Goal: Task Accomplishment & Management: Manage account settings

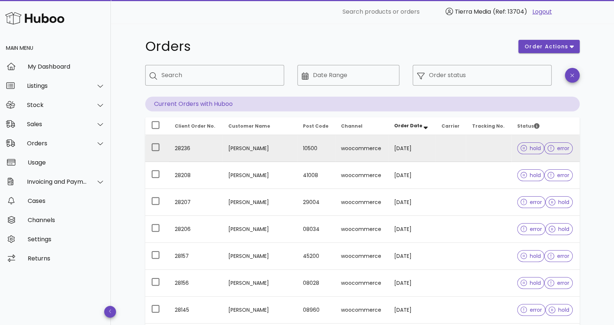
click at [480, 152] on td at bounding box center [488, 148] width 45 height 27
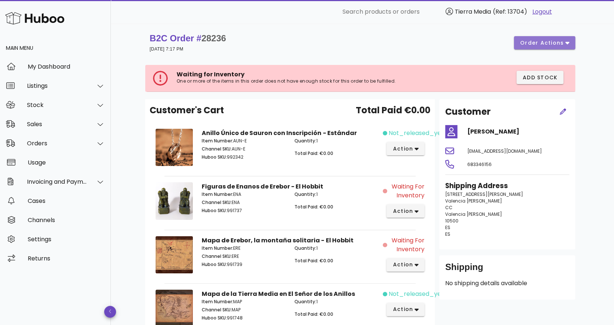
click at [562, 47] on button "order actions" at bounding box center [544, 42] width 61 height 13
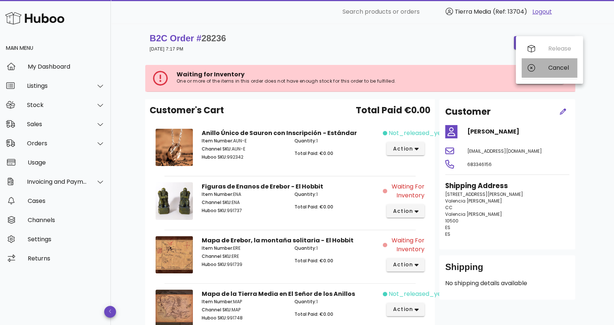
click at [547, 69] on div "Cancel" at bounding box center [548, 67] width 55 height 19
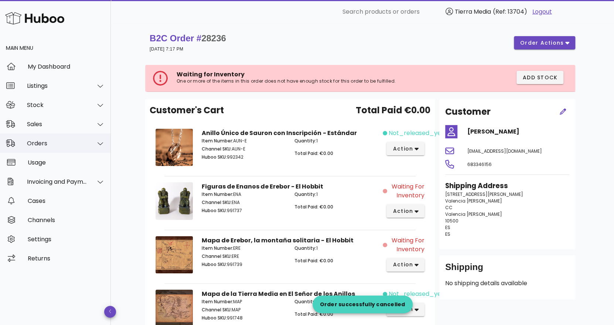
click at [54, 143] on div "Orders" at bounding box center [57, 143] width 60 height 7
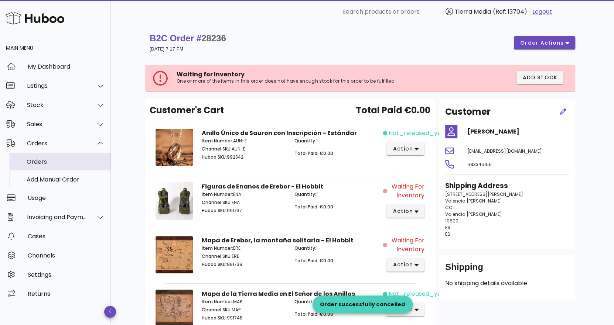
click at [45, 162] on div "Orders" at bounding box center [66, 161] width 78 height 7
